Goal: Task Accomplishment & Management: Manage account settings

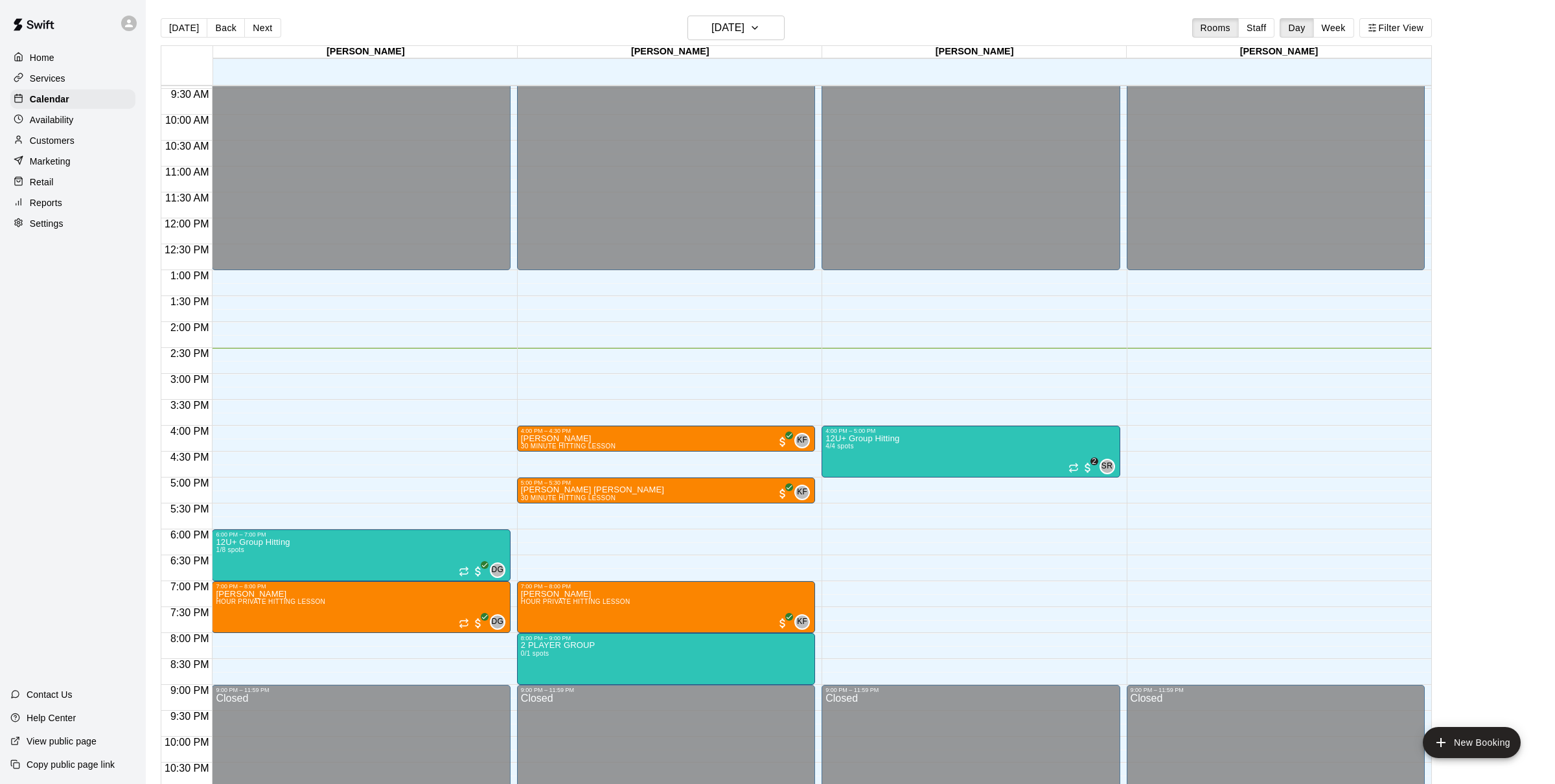
scroll to position [487, 0]
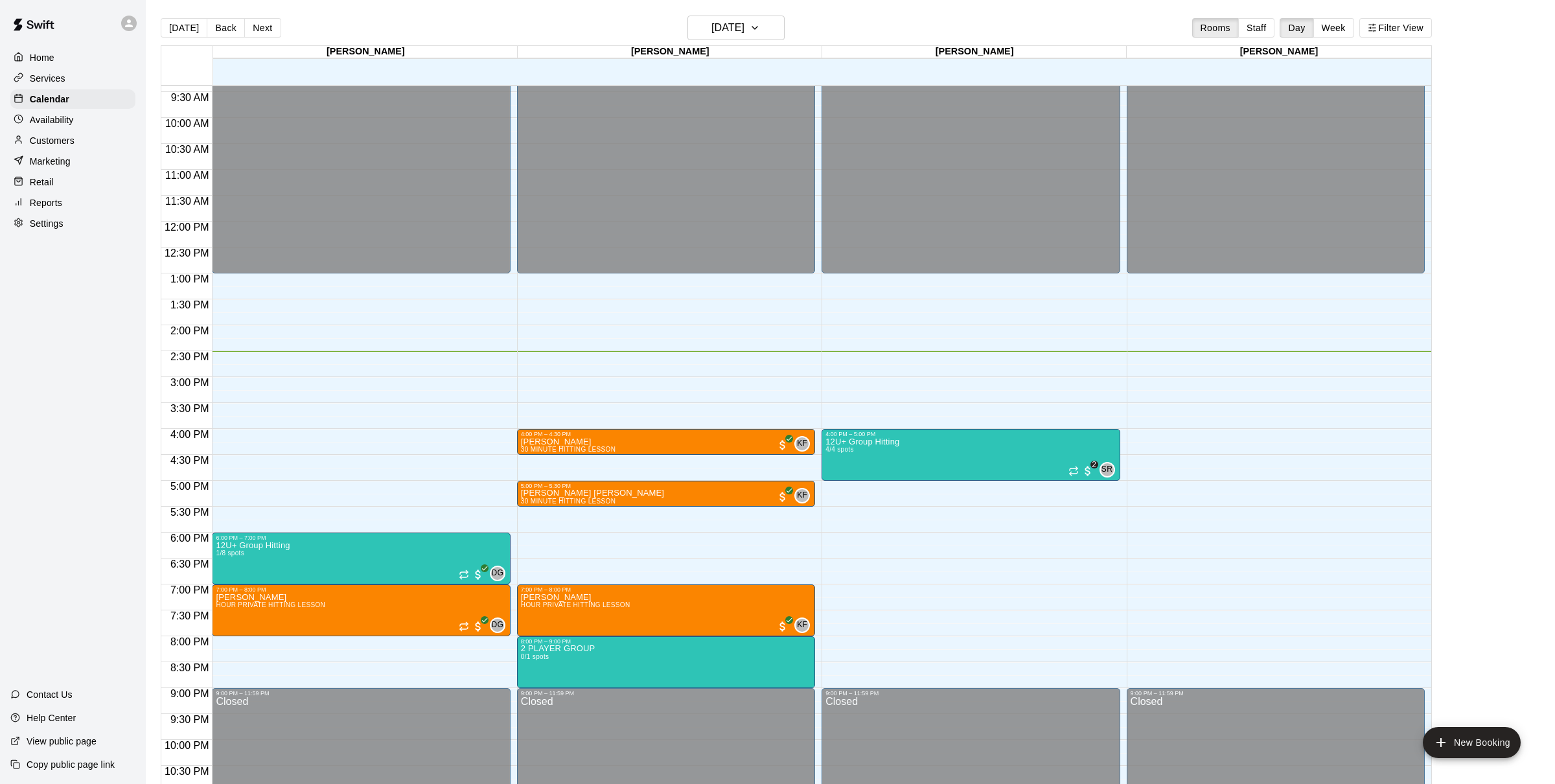
click at [57, 109] on div "Home Services Calendar Availability Customers Marketing Retail Reports Settings" at bounding box center [73, 140] width 146 height 187
click at [57, 105] on p "Calendar" at bounding box center [50, 98] width 40 height 13
click at [265, 30] on button "Next" at bounding box center [261, 28] width 36 height 19
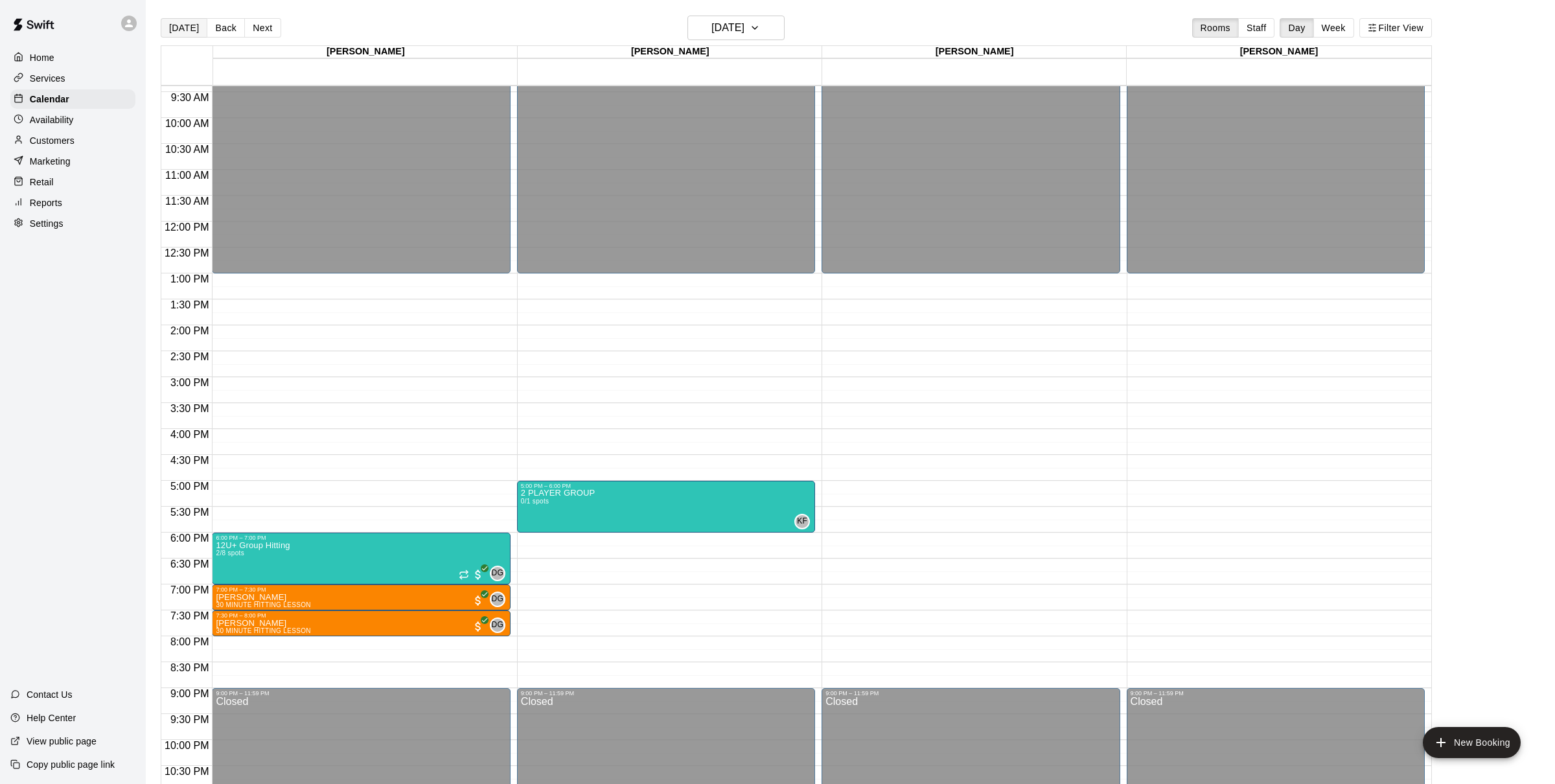
click at [191, 26] on button "[DATE]" at bounding box center [184, 28] width 47 height 19
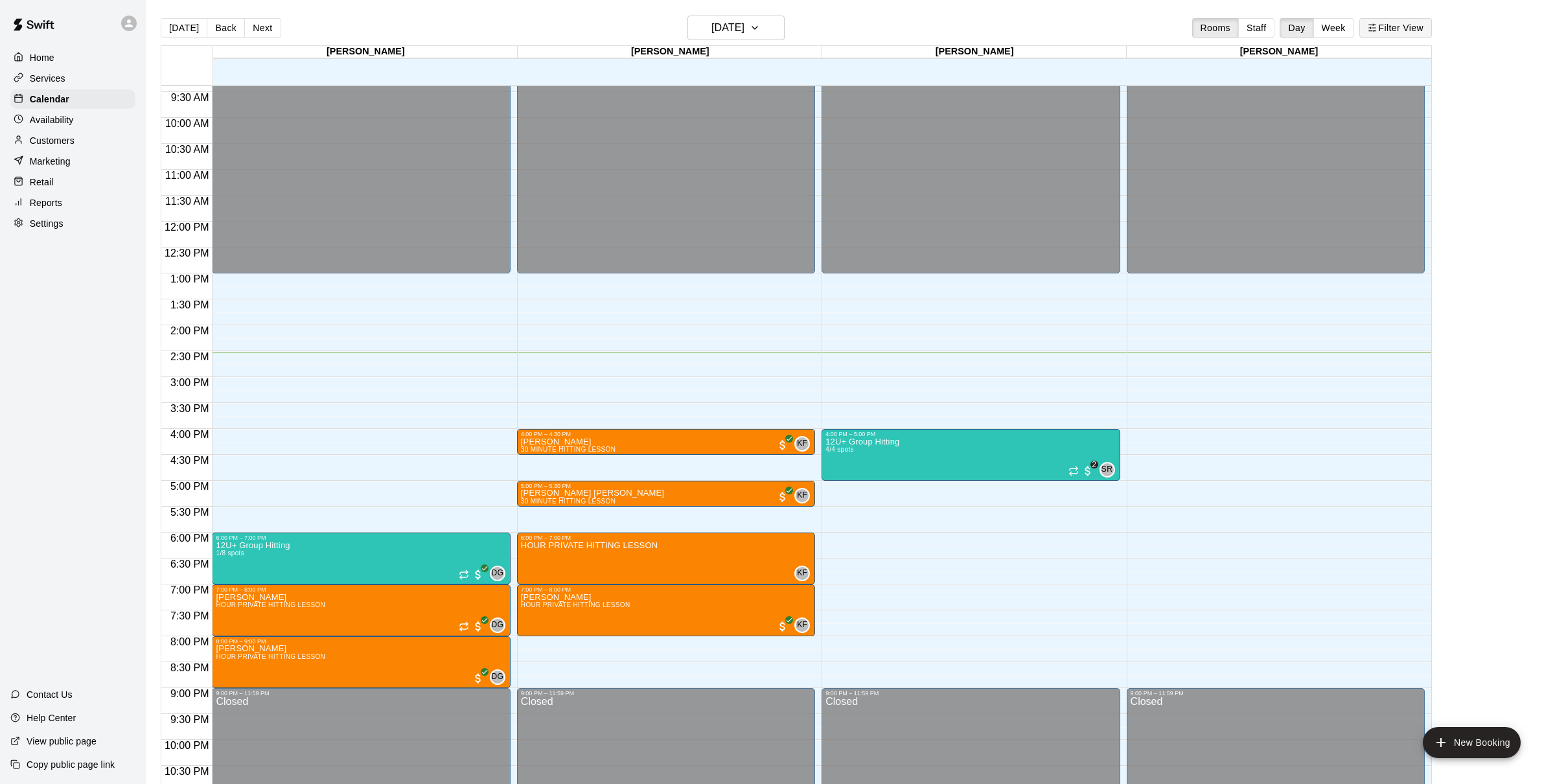
click at [1412, 18] on button "Filter View" at bounding box center [1396, 28] width 73 height 19
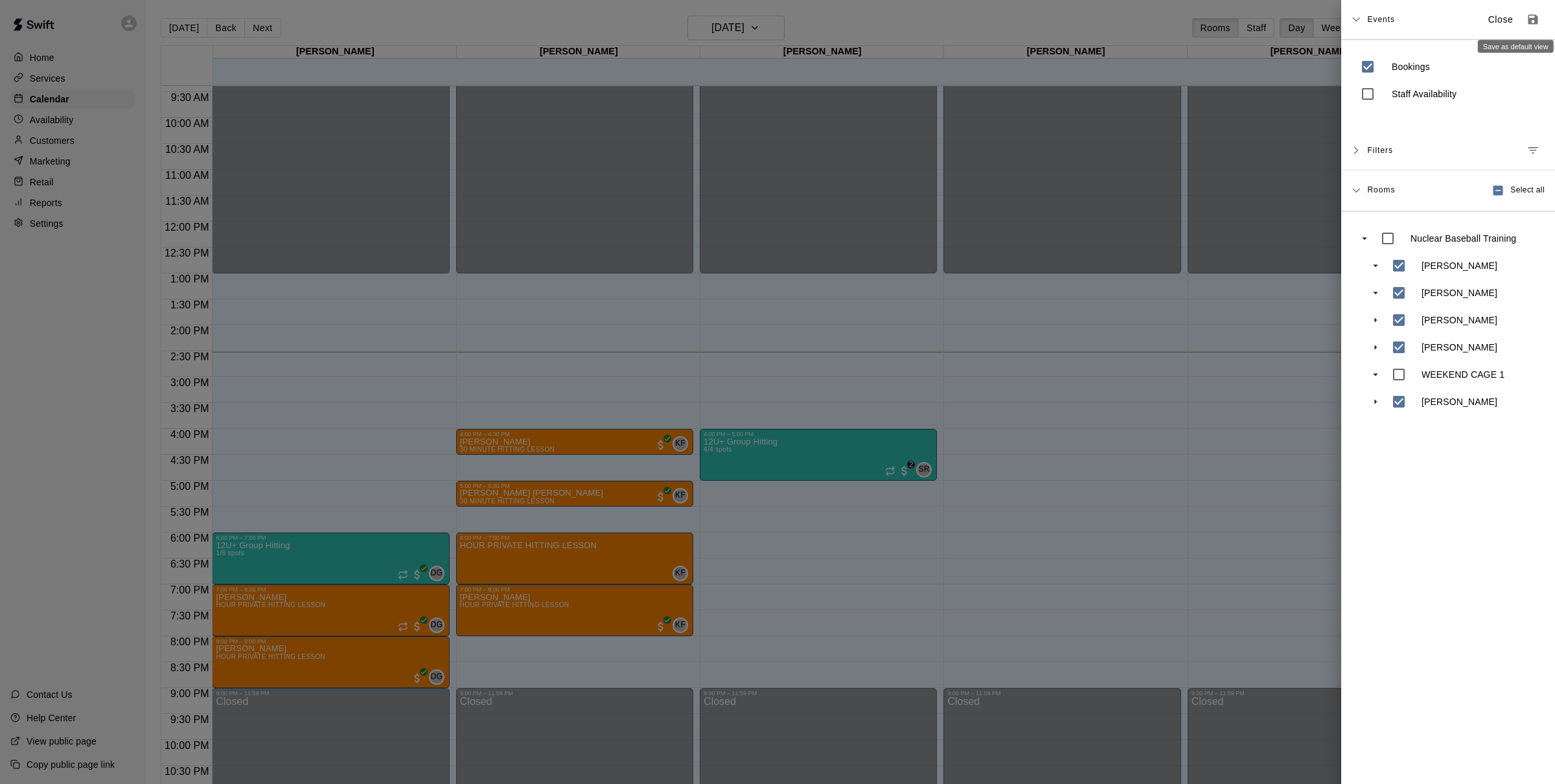
click at [1531, 22] on icon "Save as default view" at bounding box center [1534, 19] width 10 height 10
click at [1049, 50] on div at bounding box center [778, 392] width 1555 height 784
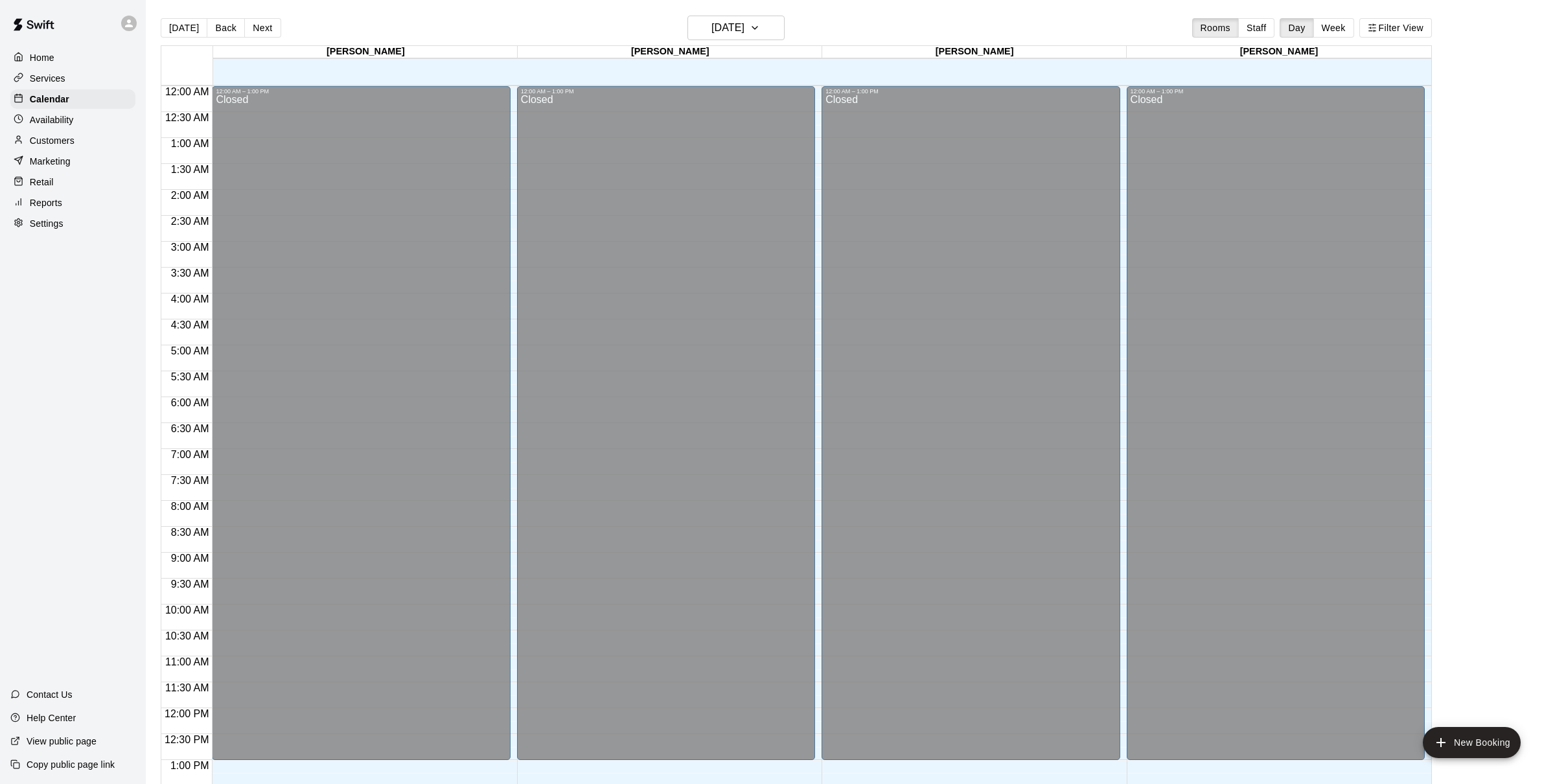
scroll to position [519, 0]
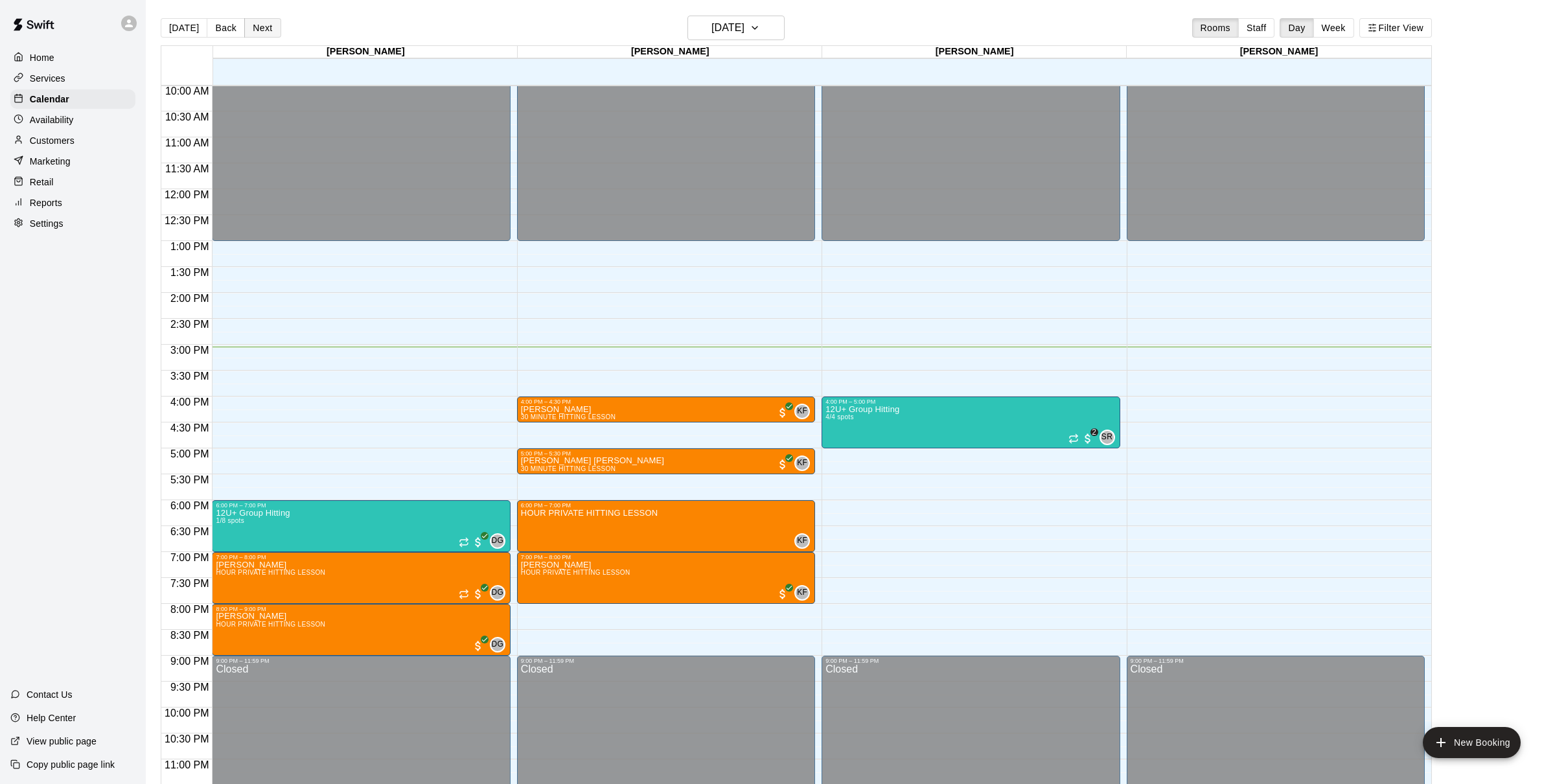
click at [248, 26] on button "Next" at bounding box center [261, 28] width 36 height 19
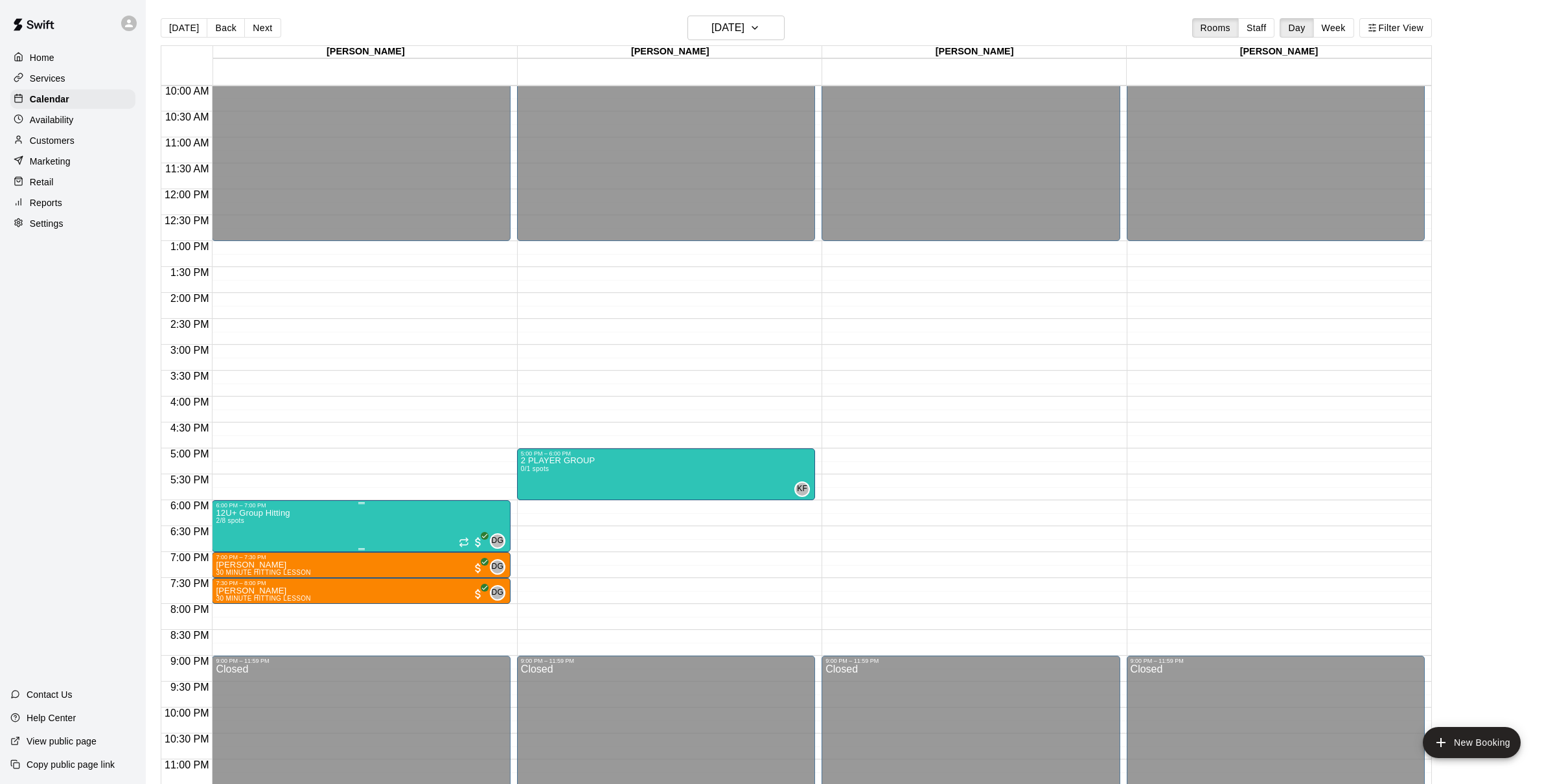
click at [236, 550] on img "edit" at bounding box center [229, 552] width 15 height 15
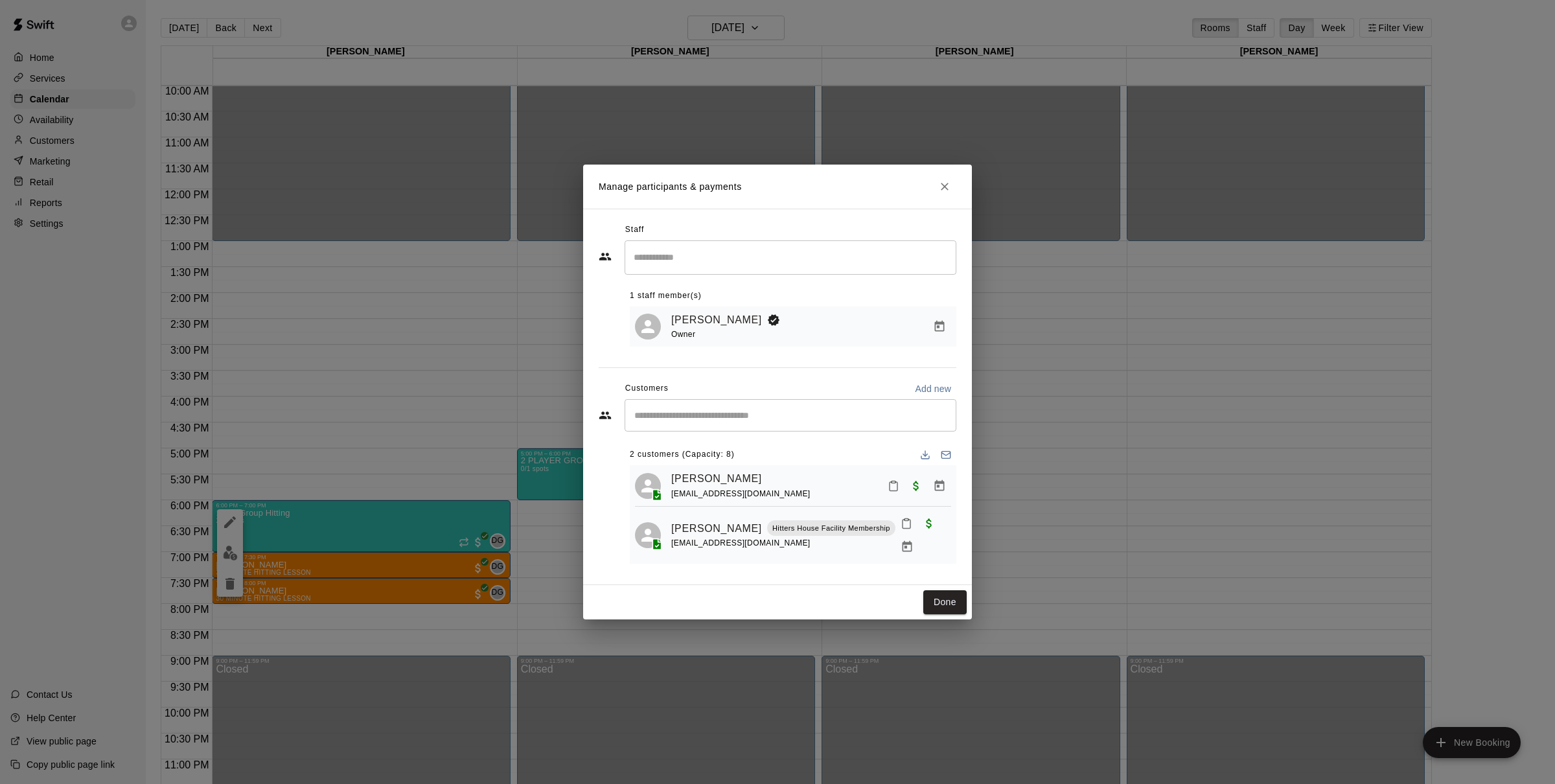
click at [236, 550] on div "Manage participants & payments Staff ​ 1 staff member(s) Dustin Geiger Owner Cu…" at bounding box center [778, 392] width 1555 height 784
